Goal: Information Seeking & Learning: Learn about a topic

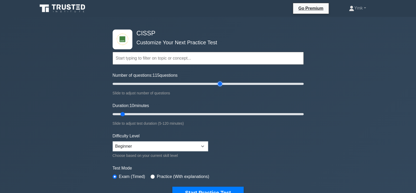
click at [219, 83] on input "Number of questions: 115 questions" at bounding box center [208, 84] width 191 height 6
click at [276, 83] on input "Number of questions: 175 questions" at bounding box center [208, 84] width 191 height 6
type input "200"
click at [303, 82] on input "Number of questions: 200 questions" at bounding box center [208, 84] width 191 height 6
type input "120"
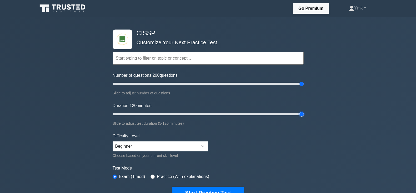
click at [302, 114] on input "Duration: 120 minutes" at bounding box center [208, 114] width 191 height 6
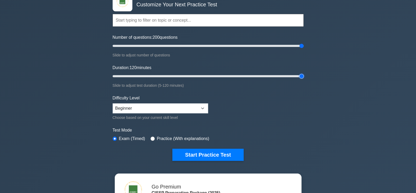
scroll to position [44, 0]
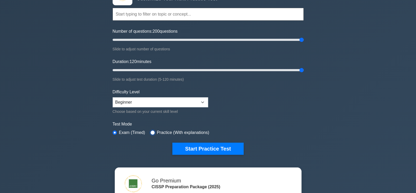
click at [152, 131] on input "radio" at bounding box center [153, 132] width 4 height 4
radio input "true"
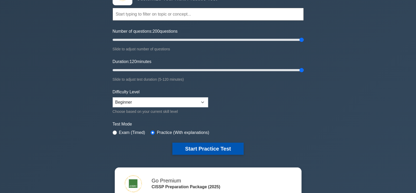
click at [232, 149] on button "Start Practice Test" at bounding box center [208, 148] width 71 height 12
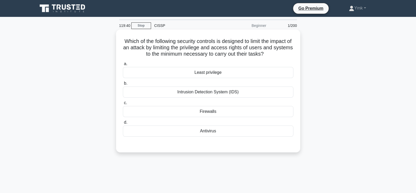
click at [210, 70] on div "Least privilege" at bounding box center [208, 72] width 171 height 11
click at [123, 66] on input "a. Least privilege" at bounding box center [123, 63] width 0 height 3
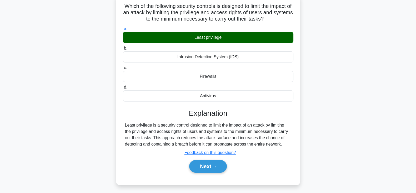
scroll to position [37, 0]
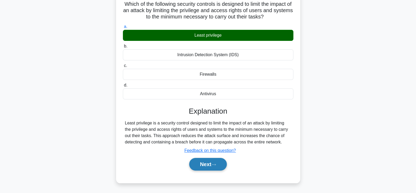
click at [222, 166] on button "Next" at bounding box center [208, 164] width 38 height 13
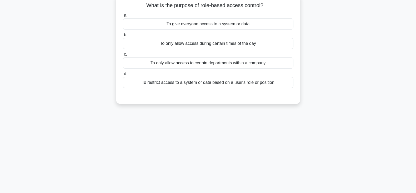
scroll to position [0, 0]
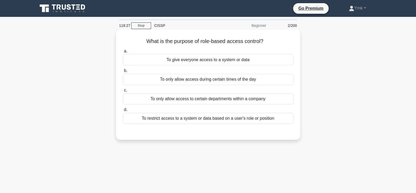
click at [245, 115] on div "To restrict access to a system or data based on a user's role or position" at bounding box center [208, 118] width 171 height 11
click at [123, 111] on input "d. To restrict access to a system or data based on a user's role or position" at bounding box center [123, 109] width 0 height 3
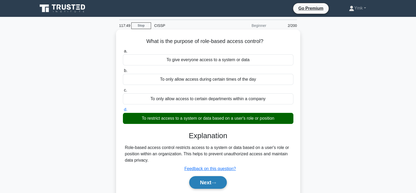
click at [209, 185] on button "Next" at bounding box center [208, 182] width 38 height 13
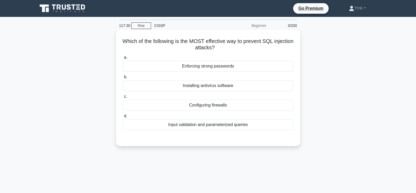
click at [223, 68] on div "Enforcing strong passwords" at bounding box center [208, 66] width 171 height 11
click at [123, 59] on input "a. Enforcing strong passwords" at bounding box center [123, 57] width 0 height 3
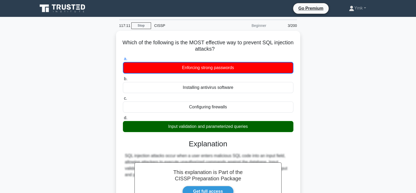
click at [343, 122] on div "Which of the following is the MOST effective way to prevent SQL injection attac…" at bounding box center [209, 145] width 348 height 229
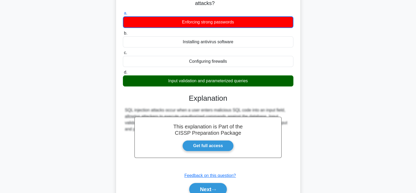
scroll to position [92, 0]
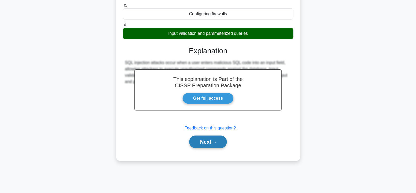
click at [221, 142] on button "Next" at bounding box center [208, 141] width 38 height 13
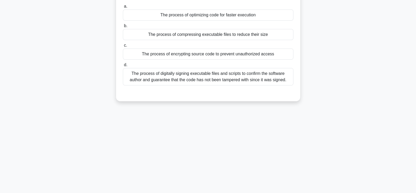
scroll to position [0, 0]
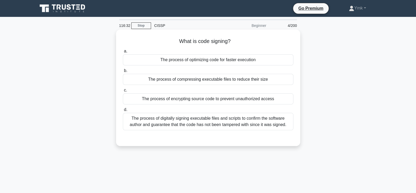
click at [224, 126] on div "The process of digitally signing executable files and scripts to confirm the so…" at bounding box center [208, 121] width 171 height 17
click at [123, 111] on input "d. The process of digitally signing executable files and scripts to confirm the…" at bounding box center [123, 109] width 0 height 3
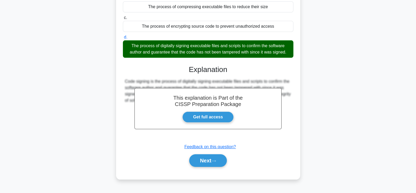
scroll to position [74, 0]
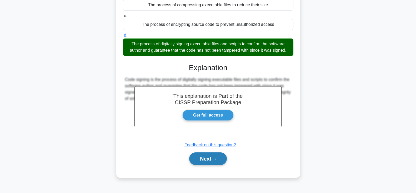
click at [218, 160] on button "Next" at bounding box center [208, 158] width 38 height 13
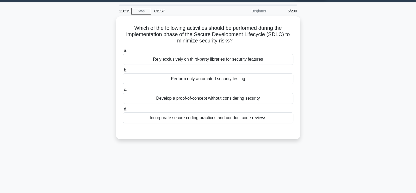
scroll to position [0, 0]
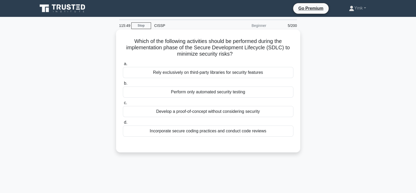
click at [237, 130] on div "Incorporate secure coding practices and conduct code reviews" at bounding box center [208, 130] width 171 height 11
click at [123, 124] on input "d. Incorporate secure coding practices and conduct code reviews" at bounding box center [123, 122] width 0 height 3
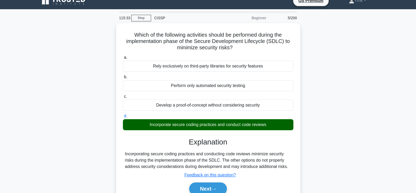
scroll to position [22, 0]
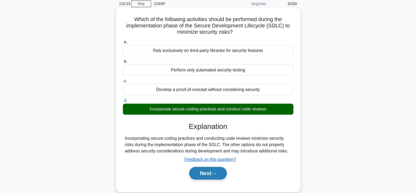
click at [225, 175] on button "Next" at bounding box center [208, 173] width 38 height 13
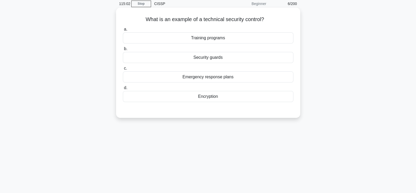
click at [237, 80] on div "Emergency response plans" at bounding box center [208, 76] width 171 height 11
click at [123, 70] on input "c. Emergency response plans" at bounding box center [123, 68] width 0 height 3
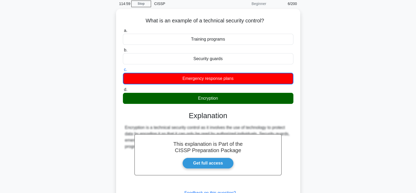
click at [327, 140] on div "What is an example of a technical security control? .spinner_0XTQ{transform-ori…" at bounding box center [209, 120] width 348 height 223
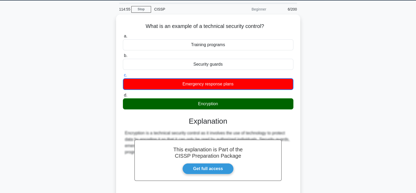
scroll to position [13, 0]
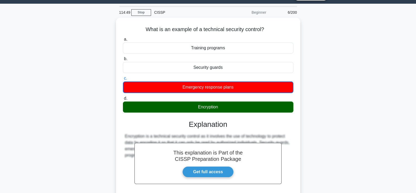
click at [325, 149] on div "What is an example of a technical security control? .spinner_0XTQ{transform-ori…" at bounding box center [209, 129] width 348 height 223
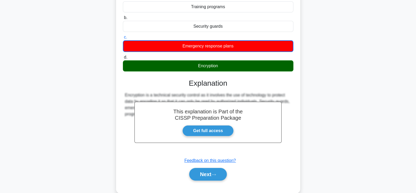
scroll to position [92, 0]
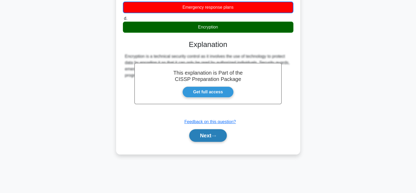
click at [224, 134] on button "Next" at bounding box center [208, 135] width 38 height 13
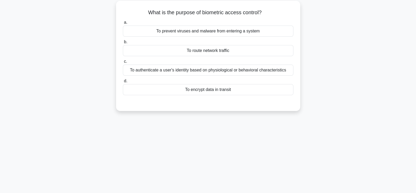
scroll to position [0, 0]
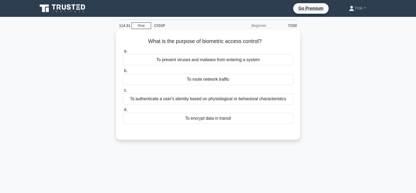
click at [237, 100] on div "To authenticate a user's identity based on physiological or behavioral characte…" at bounding box center [208, 98] width 171 height 11
click at [123, 92] on input "c. To authenticate a user's identity based on physiological or behavioral chara…" at bounding box center [123, 90] width 0 height 3
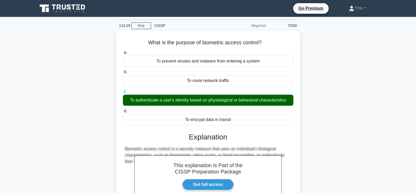
click at [361, 112] on div "What is the purpose of biometric access control? .spinner_0XTQ{transform-origin…" at bounding box center [209, 142] width 348 height 222
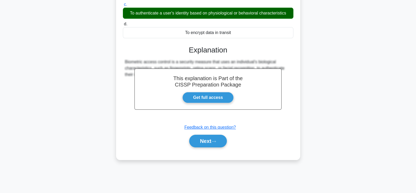
scroll to position [92, 0]
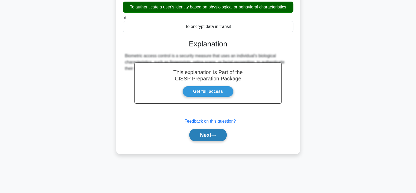
click at [215, 135] on icon at bounding box center [214, 135] width 5 height 3
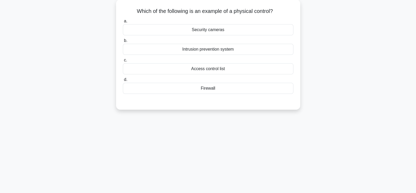
scroll to position [0, 0]
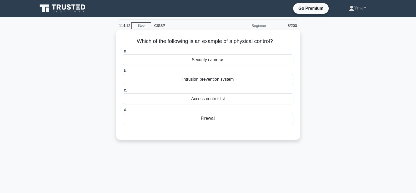
click at [226, 64] on div "Security cameras" at bounding box center [208, 59] width 171 height 11
click at [123, 53] on input "a. Security cameras" at bounding box center [123, 51] width 0 height 3
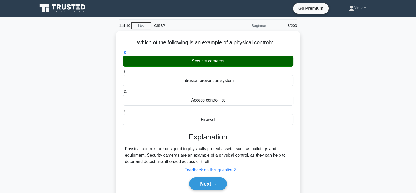
click at [324, 148] on div "Which of the following is an example of a physical control? .spinner_0XTQ{trans…" at bounding box center [209, 120] width 348 height 178
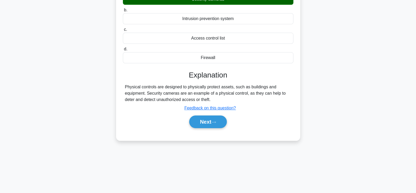
scroll to position [62, 0]
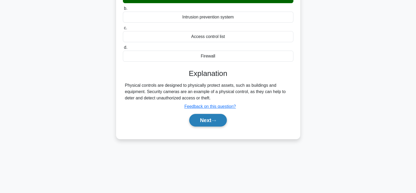
click at [221, 116] on button "Next" at bounding box center [208, 120] width 38 height 13
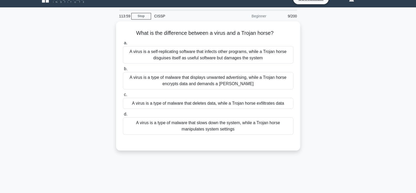
scroll to position [0, 0]
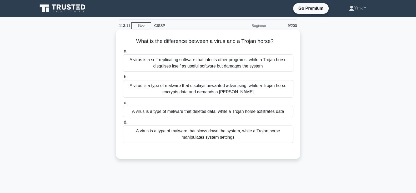
click at [215, 134] on div "A virus is a type of malware that slows down the system, while a Trojan horse m…" at bounding box center [208, 133] width 171 height 17
click at [123, 124] on input "d. A virus is a type of malware that slows down the system, while a Trojan hors…" at bounding box center [123, 122] width 0 height 3
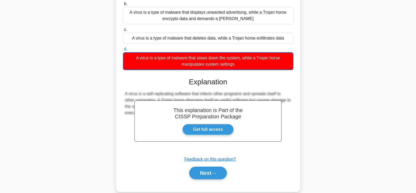
scroll to position [92, 0]
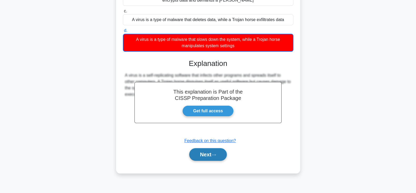
click at [217, 158] on button "Next" at bounding box center [208, 154] width 38 height 13
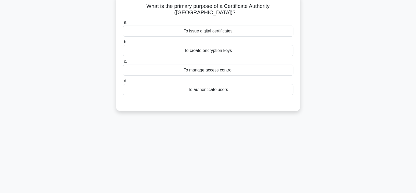
scroll to position [0, 0]
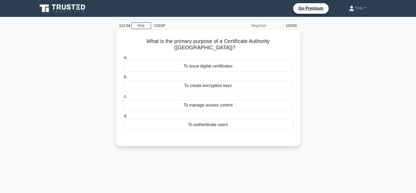
click at [202, 119] on div "To authenticate users" at bounding box center [208, 124] width 171 height 11
click at [123, 118] on input "d. To authenticate users" at bounding box center [123, 115] width 0 height 3
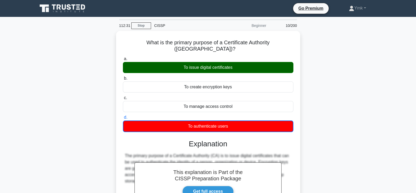
click at [368, 117] on div "What is the primary purpose of a Certificate Authority (CA)? .spinner_0XTQ{tran…" at bounding box center [209, 145] width 348 height 229
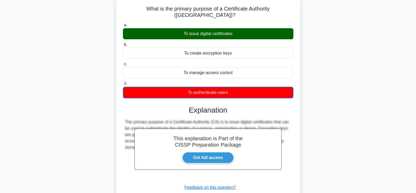
scroll to position [92, 0]
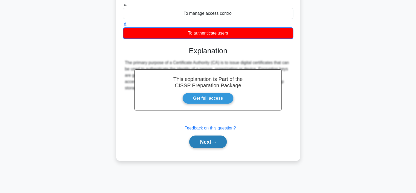
click at [219, 135] on button "Next" at bounding box center [208, 141] width 38 height 13
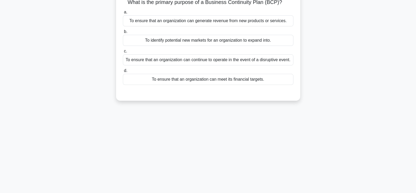
scroll to position [0, 0]
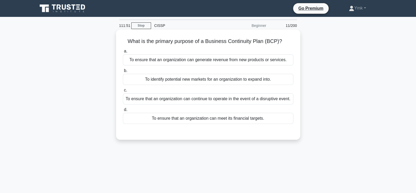
click at [280, 97] on div "To ensure that an organization can continue to operate in the event of a disrup…" at bounding box center [208, 98] width 171 height 11
click at [123, 92] on input "c. To ensure that an organization can continue to operate in the event of a dis…" at bounding box center [123, 90] width 0 height 3
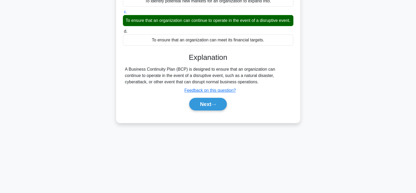
scroll to position [78, 0]
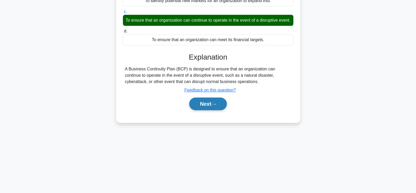
click at [205, 110] on button "Next" at bounding box center [208, 103] width 38 height 13
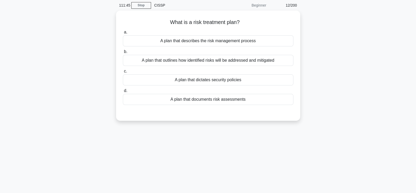
scroll to position [0, 0]
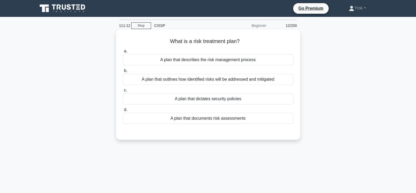
click at [279, 81] on div "A plan that outlines how identified risks will be addressed and mitigated" at bounding box center [208, 79] width 171 height 11
click at [123, 72] on input "b. A plan that outlines how identified risks will be addressed and mitigated" at bounding box center [123, 70] width 0 height 3
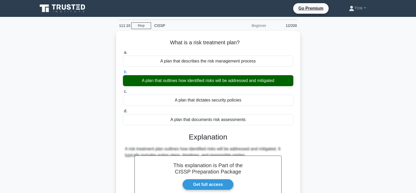
click at [322, 110] on div "What is a risk treatment plan? .spinner_0XTQ{transform-origin:center;animation:…" at bounding box center [209, 142] width 348 height 222
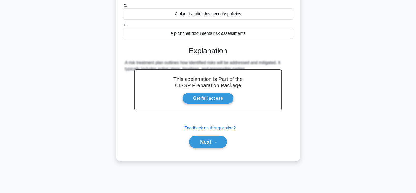
scroll to position [92, 0]
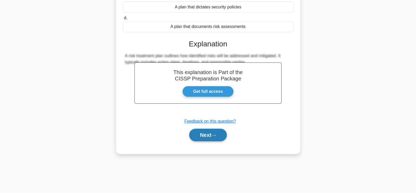
click at [220, 138] on button "Next" at bounding box center [208, 135] width 38 height 13
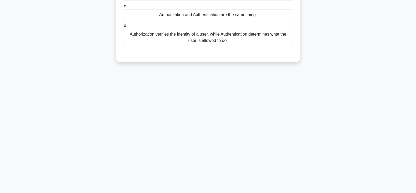
scroll to position [0, 0]
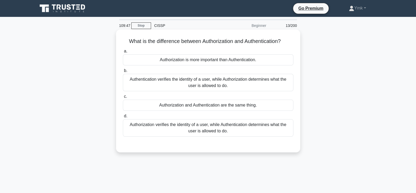
click at [252, 82] on div "Authentication verifies the identity of a user, while Authorization determines …" at bounding box center [208, 82] width 171 height 17
click at [123, 72] on input "b. Authentication verifies the identity of a user, while Authorization determin…" at bounding box center [123, 70] width 0 height 3
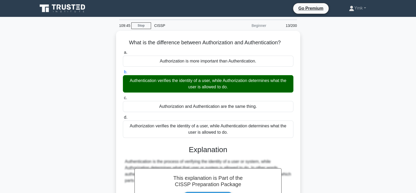
click at [348, 115] on div "What is the difference between Authorization and Authentication? .spinner_0XTQ{…" at bounding box center [209, 148] width 348 height 235
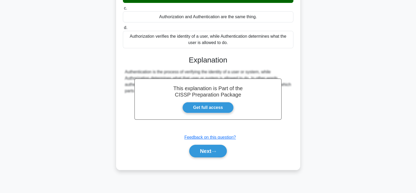
scroll to position [92, 0]
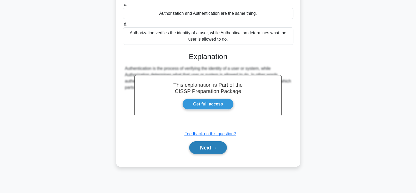
click at [222, 148] on button "Next" at bounding box center [208, 147] width 38 height 13
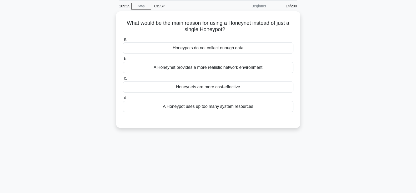
scroll to position [13, 0]
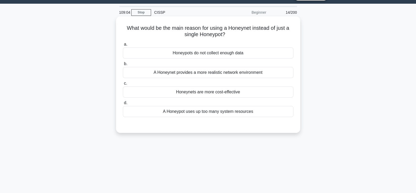
click at [255, 112] on div "A Honeypot uses up too many system resources" at bounding box center [208, 111] width 171 height 11
click at [123, 105] on input "d. A Honeypot uses up too many system resources" at bounding box center [123, 102] width 0 height 3
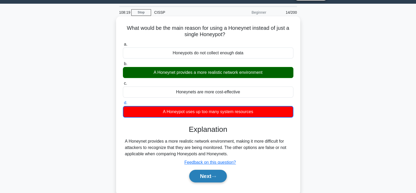
click at [214, 174] on button "Next" at bounding box center [208, 176] width 38 height 13
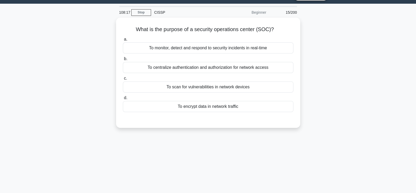
scroll to position [0, 0]
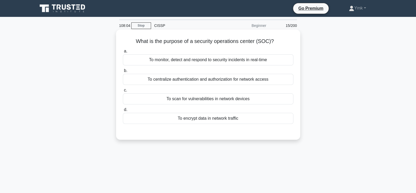
click at [266, 62] on div "To monitor, detect and respond to security incidents in real-time" at bounding box center [208, 59] width 171 height 11
click at [123, 53] on input "a. To monitor, detect and respond to security incidents in real-time" at bounding box center [123, 51] width 0 height 3
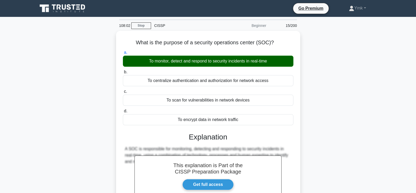
click at [322, 109] on div "What is the purpose of a security operations center (SOC)? .spinner_0XTQ{transf…" at bounding box center [209, 142] width 348 height 222
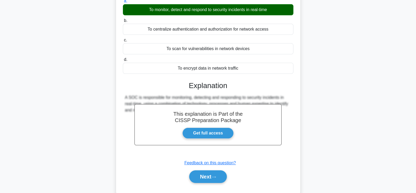
scroll to position [92, 0]
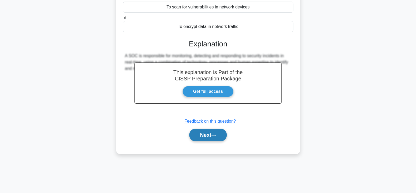
click at [222, 134] on button "Next" at bounding box center [208, 135] width 38 height 13
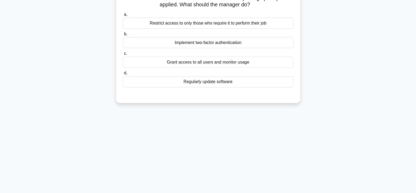
scroll to position [0, 0]
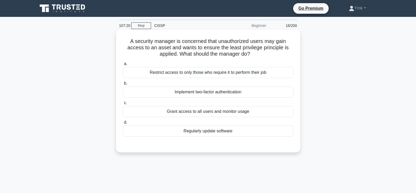
click at [266, 91] on div "Implement two-factor authentication" at bounding box center [208, 91] width 171 height 11
click at [123, 85] on input "b. Implement two-factor authentication" at bounding box center [123, 83] width 0 height 3
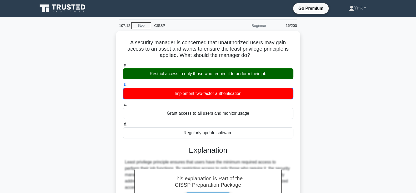
click at [331, 105] on div "A security manager is concerned that unauthorized users may gain access to an a…" at bounding box center [209, 148] width 348 height 235
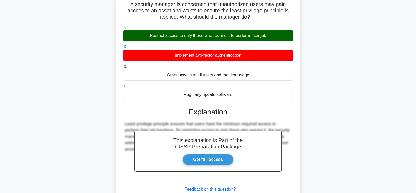
scroll to position [92, 0]
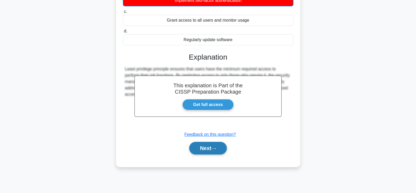
click at [213, 153] on button "Next" at bounding box center [208, 148] width 38 height 13
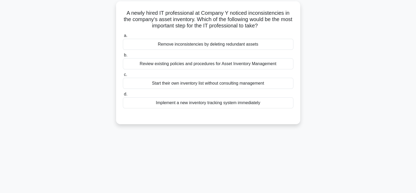
scroll to position [0, 0]
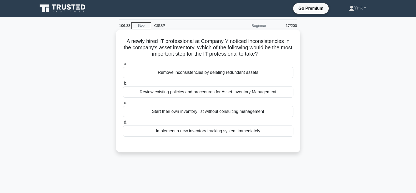
click at [230, 90] on div "Review existing policies and procedures for Asset Inventory Management" at bounding box center [208, 91] width 171 height 11
click at [123, 85] on input "b. Review existing policies and procedures for Asset Inventory Management" at bounding box center [123, 83] width 0 height 3
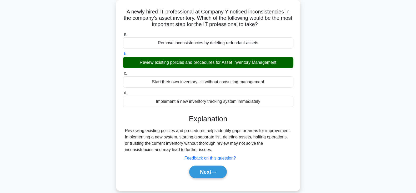
scroll to position [31, 0]
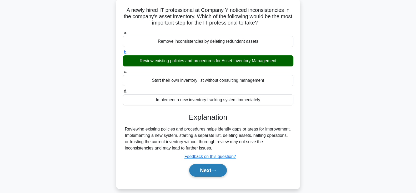
click at [217, 170] on button "Next" at bounding box center [208, 170] width 38 height 13
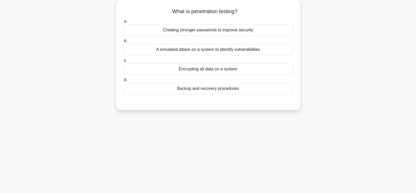
scroll to position [0, 0]
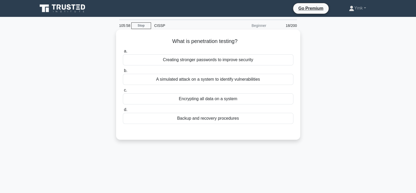
click at [265, 77] on div "A simulated attack on a system to identify vulnerabilities" at bounding box center [208, 79] width 171 height 11
click at [123, 72] on input "b. A simulated attack on a system to identify vulnerabilities" at bounding box center [123, 70] width 0 height 3
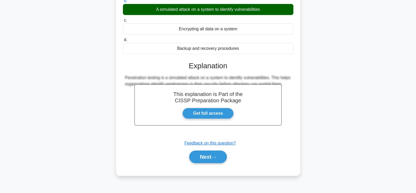
scroll to position [92, 0]
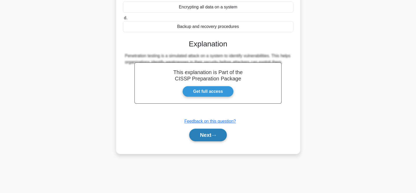
click at [215, 137] on icon at bounding box center [214, 135] width 5 height 3
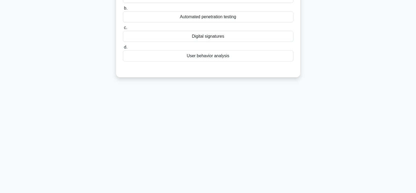
scroll to position [0, 0]
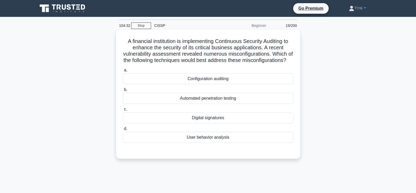
click at [235, 143] on div "User behavior analysis" at bounding box center [208, 137] width 171 height 11
click at [123, 130] on input "d. User behavior analysis" at bounding box center [123, 128] width 0 height 3
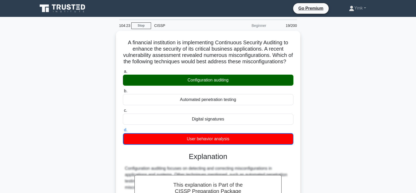
click at [322, 115] on div "A financial institution is implementing Continuous Security Auditing to enhance…" at bounding box center [209, 152] width 348 height 242
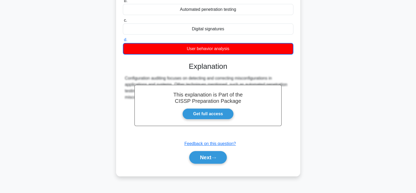
scroll to position [92, 0]
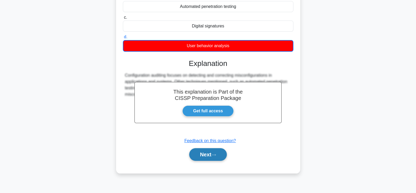
click at [208, 161] on button "Next" at bounding box center [208, 154] width 38 height 13
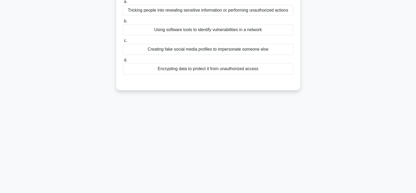
scroll to position [0, 0]
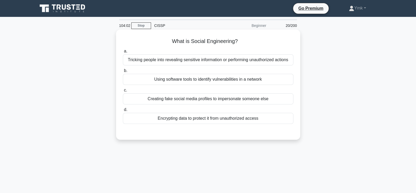
click at [274, 60] on div "Tricking people into revealing sensitive information or performing unauthorized…" at bounding box center [208, 59] width 171 height 11
click at [123, 53] on input "a. Tricking people into revealing sensitive information or performing unauthori…" at bounding box center [123, 51] width 0 height 3
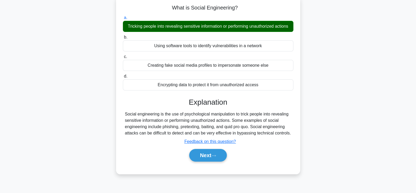
scroll to position [35, 0]
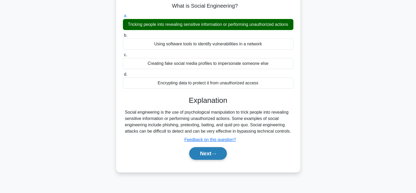
click at [215, 155] on icon at bounding box center [214, 153] width 5 height 3
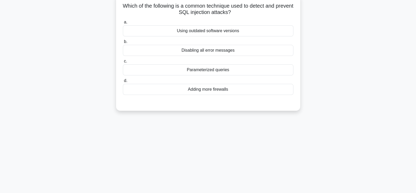
click at [239, 73] on div "Parameterized queries" at bounding box center [208, 69] width 171 height 11
click at [123, 63] on input "c. Parameterized queries" at bounding box center [123, 61] width 0 height 3
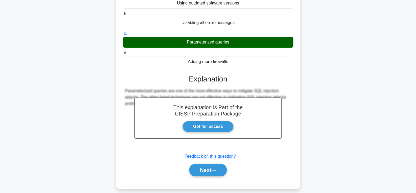
scroll to position [65, 0]
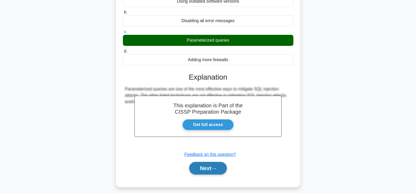
click at [222, 171] on button "Next" at bounding box center [208, 168] width 38 height 13
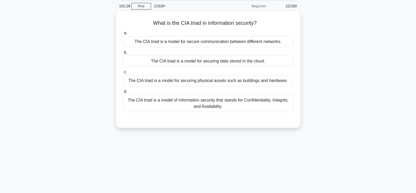
scroll to position [0, 0]
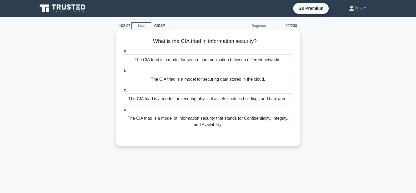
click at [242, 118] on div "The CIA triad is a model of information security that stands for Confidentialit…" at bounding box center [208, 121] width 171 height 17
click at [123, 111] on input "d. The CIA triad is a model of information security that stands for Confidentia…" at bounding box center [123, 109] width 0 height 3
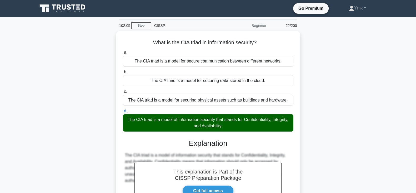
click at [352, 167] on div "What is the CIA triad in information security? .spinner_0XTQ{transform-origin:c…" at bounding box center [209, 145] width 348 height 228
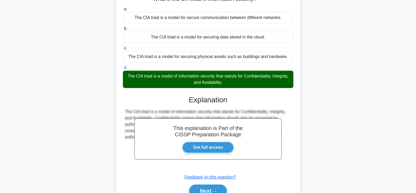
scroll to position [92, 0]
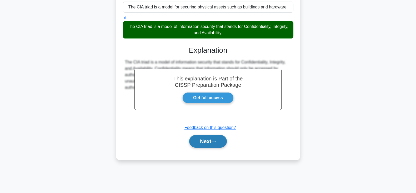
click at [214, 138] on button "Next" at bounding box center [208, 141] width 38 height 13
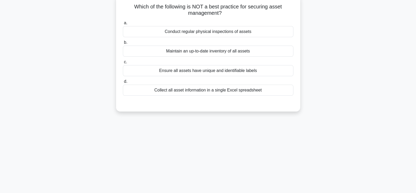
scroll to position [0, 0]
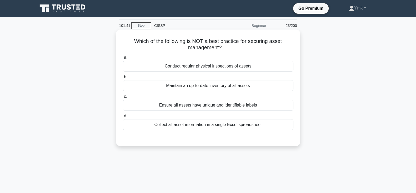
click at [235, 122] on div "Collect all asset information in a single Excel spreadsheet" at bounding box center [208, 124] width 171 height 11
click at [123, 118] on input "d. Collect all asset information in a single Excel spreadsheet" at bounding box center [123, 115] width 0 height 3
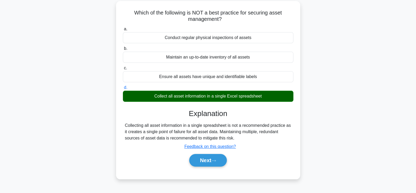
scroll to position [37, 0]
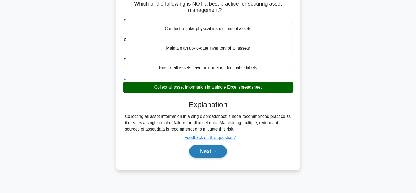
click at [213, 149] on button "Next" at bounding box center [208, 151] width 38 height 13
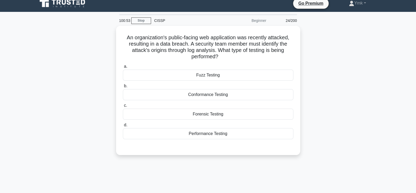
scroll to position [0, 0]
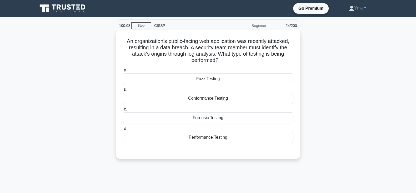
click at [252, 119] on div "Forensic Testing" at bounding box center [208, 117] width 171 height 11
click at [123, 111] on input "c. Forensic Testing" at bounding box center [123, 108] width 0 height 3
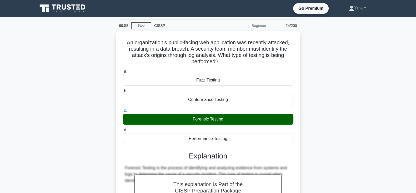
click at [325, 128] on div "An organization's public-facing web application was recently attacked, resultin…" at bounding box center [209, 151] width 348 height 241
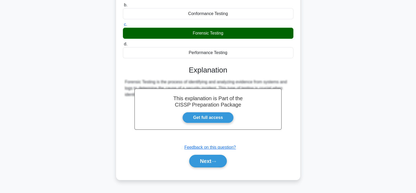
scroll to position [92, 0]
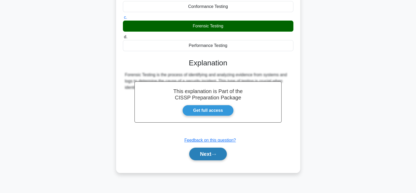
click at [212, 153] on button "Next" at bounding box center [208, 154] width 38 height 13
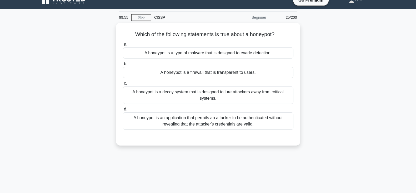
scroll to position [7, 0]
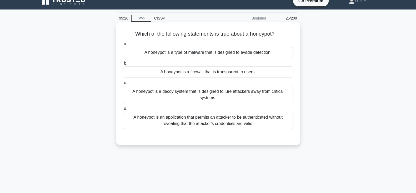
click at [258, 118] on div "A honeypot is an application that permits an attacker to be authenticated witho…" at bounding box center [208, 120] width 171 height 17
click at [123, 110] on input "d. A honeypot is an application that permits an attacker to be authenticated wi…" at bounding box center [123, 108] width 0 height 3
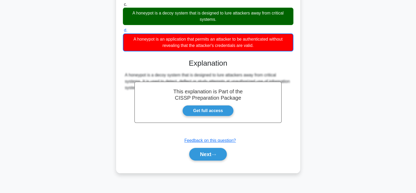
scroll to position [92, 0]
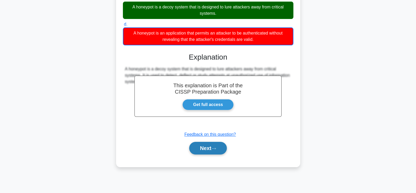
click at [214, 149] on icon at bounding box center [214, 148] width 5 height 3
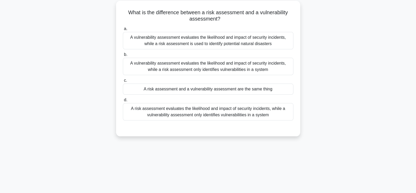
scroll to position [0, 0]
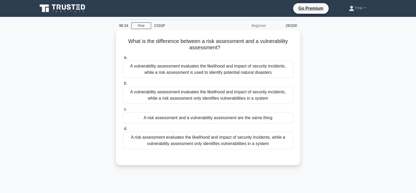
click at [234, 141] on div "A risk assessment evaluates the likelihood and impact of security incidents, wh…" at bounding box center [208, 140] width 171 height 17
click at [123, 130] on input "d. A risk assessment evaluates the likelihood and impact of security incidents,…" at bounding box center [123, 128] width 0 height 3
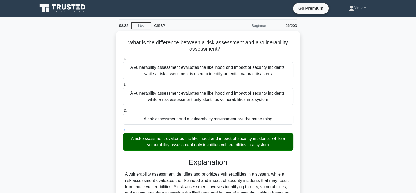
click at [307, 148] on div "What is the difference between a risk assessment and a vulnerability assessment…" at bounding box center [209, 139] width 348 height 216
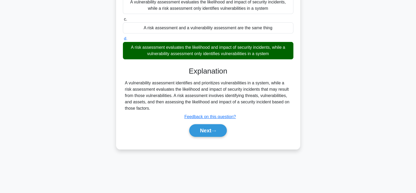
scroll to position [92, 0]
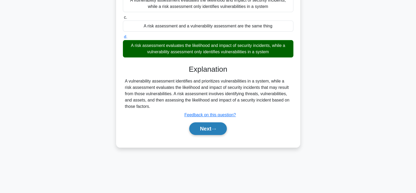
click at [215, 128] on icon at bounding box center [214, 128] width 5 height 3
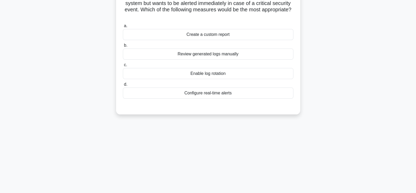
scroll to position [0, 0]
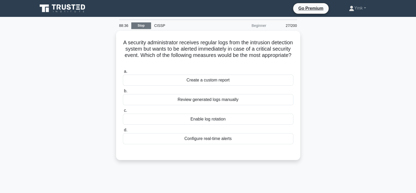
click at [141, 23] on link "Stop" at bounding box center [141, 25] width 20 height 7
click at [141, 25] on link "Stop" at bounding box center [141, 25] width 20 height 7
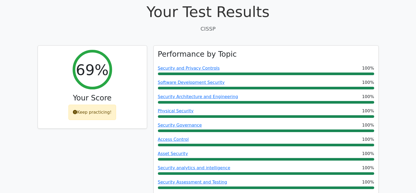
scroll to position [159, 0]
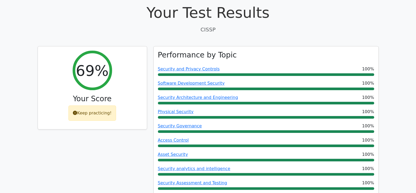
click at [54, 132] on div "69% Your Score Keep practicing!" at bounding box center [93, 153] width 116 height 215
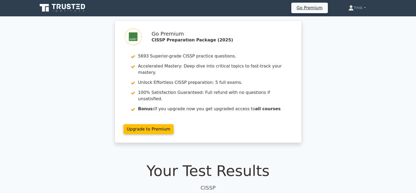
scroll to position [0, 0]
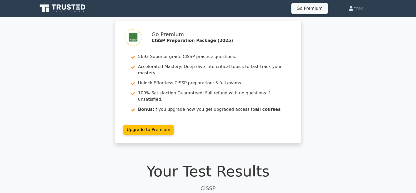
click at [62, 7] on icon at bounding box center [64, 6] width 4 height 5
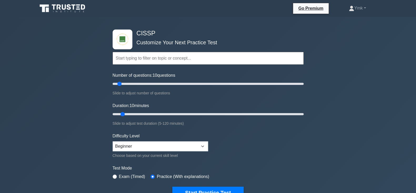
click at [193, 59] on input "text" at bounding box center [208, 58] width 191 height 13
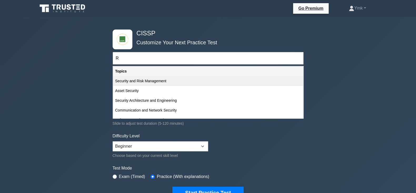
click at [158, 77] on div "Security and Risk Management" at bounding box center [208, 81] width 190 height 10
type input "Security and Risk Management"
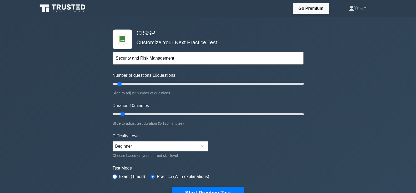
click at [116, 175] on input "radio" at bounding box center [115, 176] width 4 height 4
radio input "true"
click at [177, 82] on input "Number of questions: 70 questions" at bounding box center [208, 84] width 191 height 6
type input "200"
click at [303, 83] on input "Number of questions: 200 questions" at bounding box center [208, 84] width 191 height 6
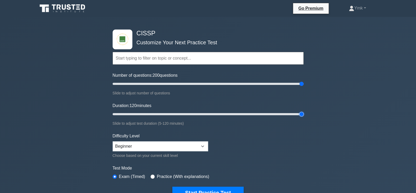
type input "120"
click at [303, 112] on input "Duration: 120 minutes" at bounding box center [208, 114] width 191 height 6
